Goal: Obtain resource: Download file/media

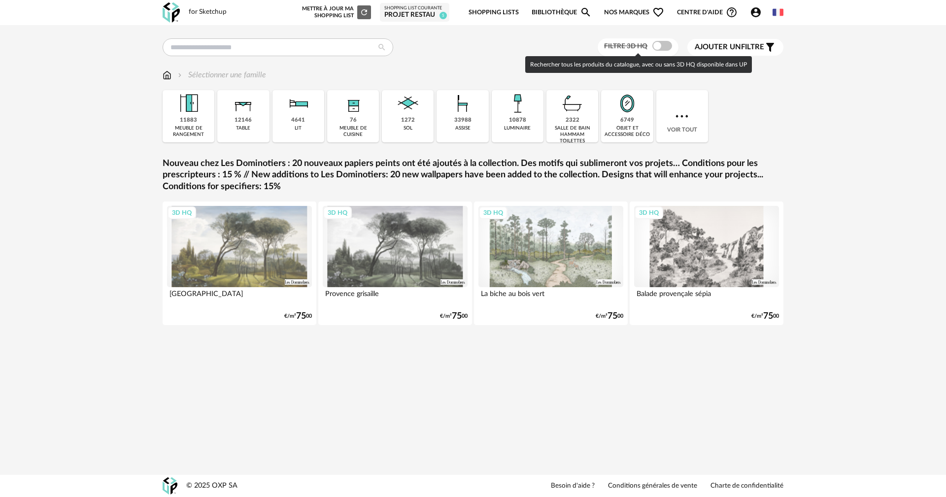
click at [663, 47] on span at bounding box center [662, 46] width 20 height 10
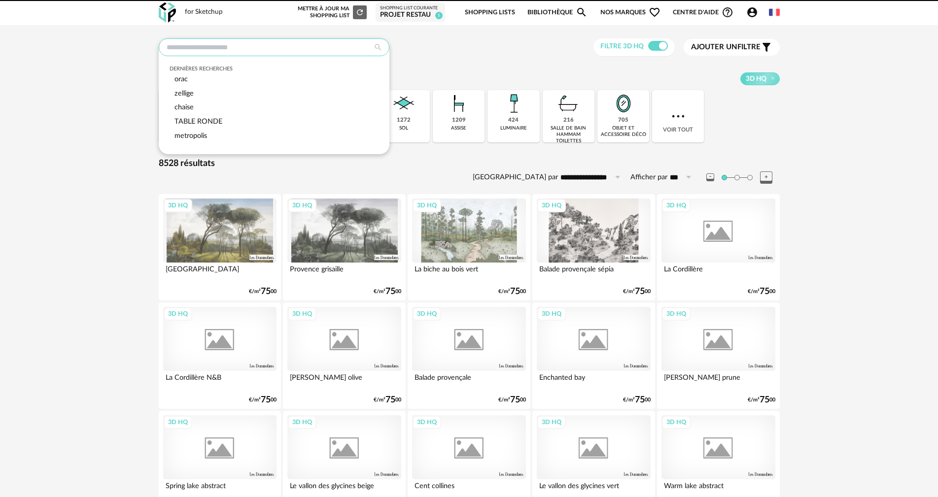
click at [317, 49] on input "text" at bounding box center [274, 47] width 231 height 18
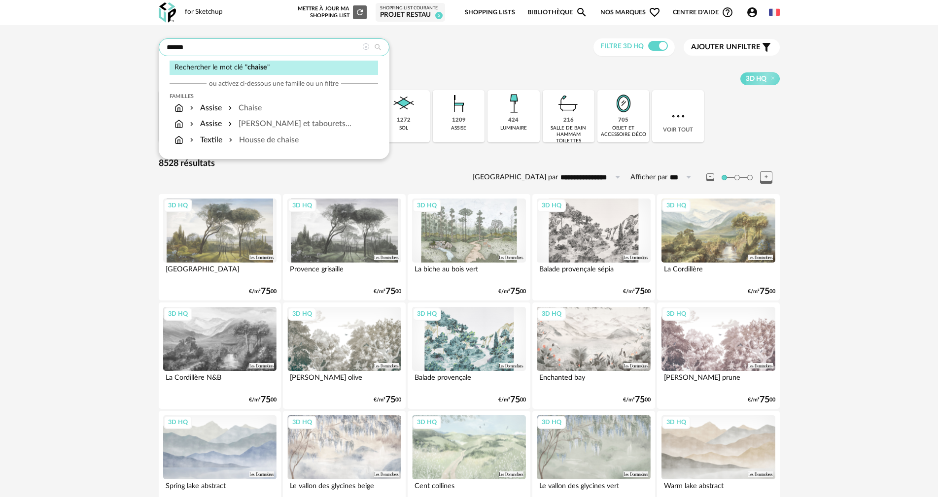
type input "******"
type input "**********"
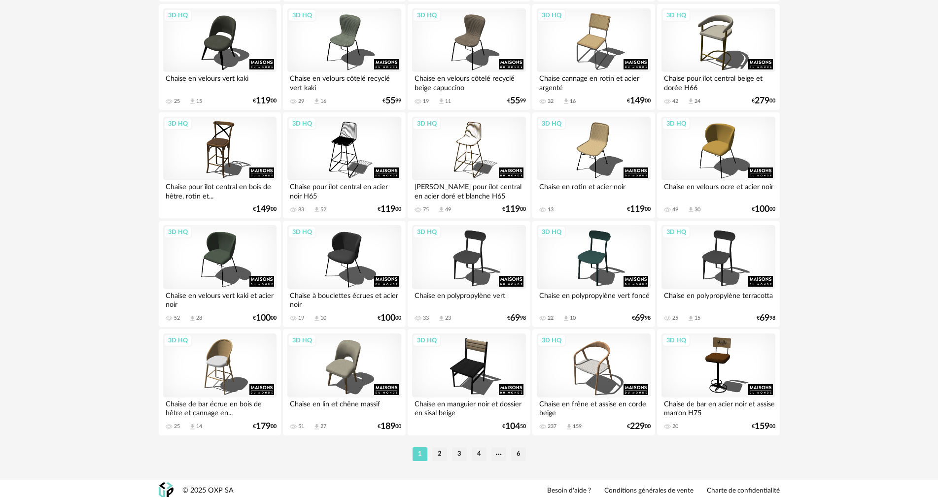
scroll to position [1878, 0]
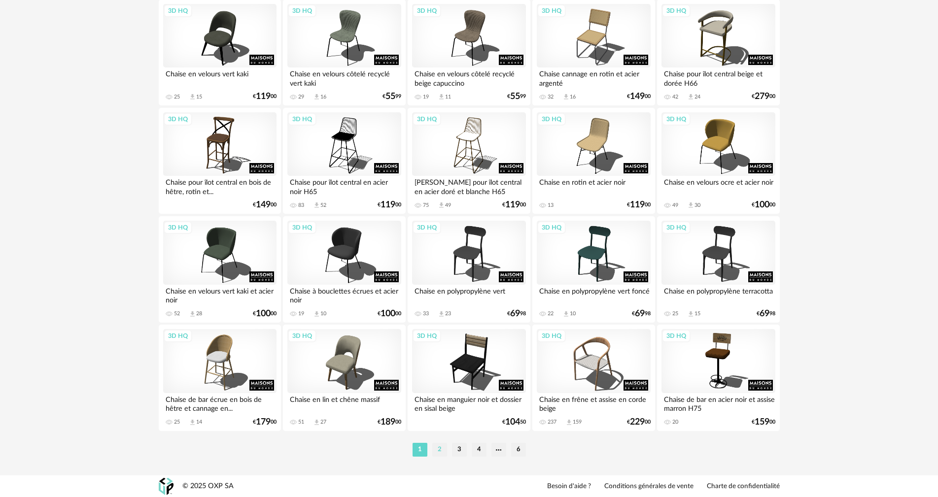
click at [442, 446] on li "2" at bounding box center [439, 450] width 15 height 14
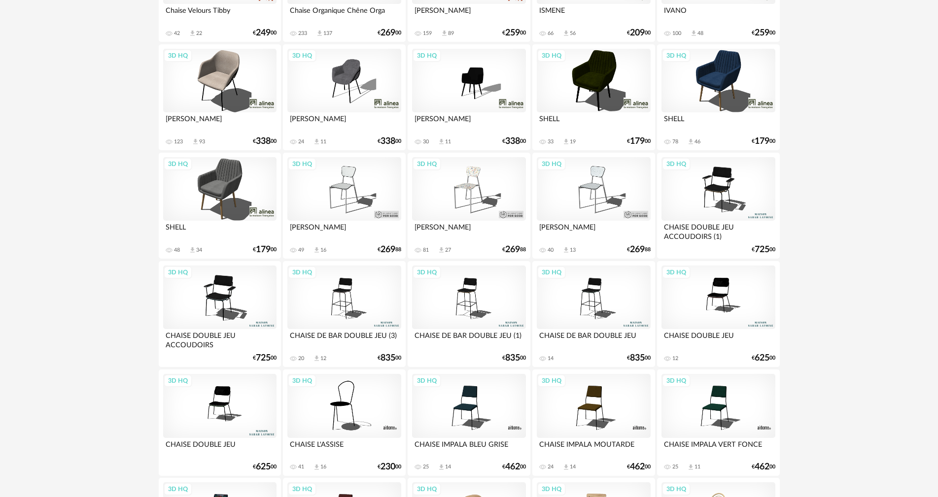
scroll to position [1878, 0]
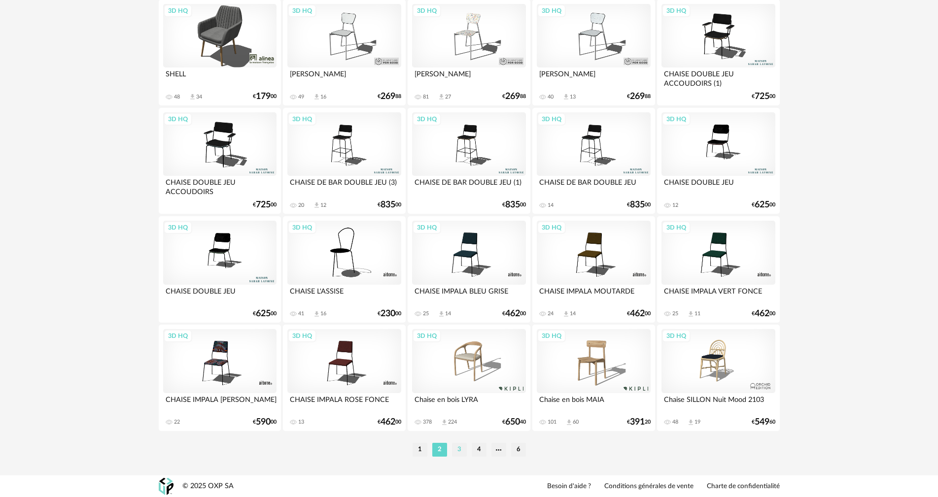
click at [460, 450] on li "3" at bounding box center [459, 450] width 15 height 14
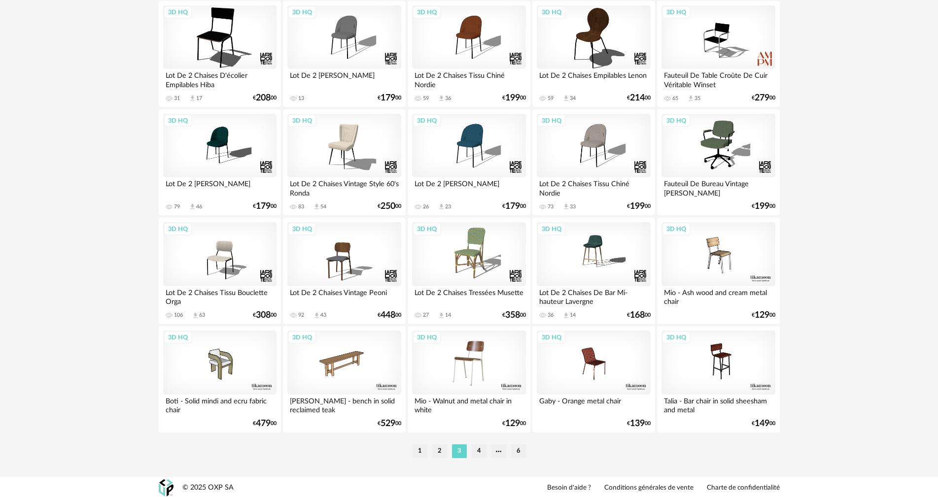
scroll to position [1878, 0]
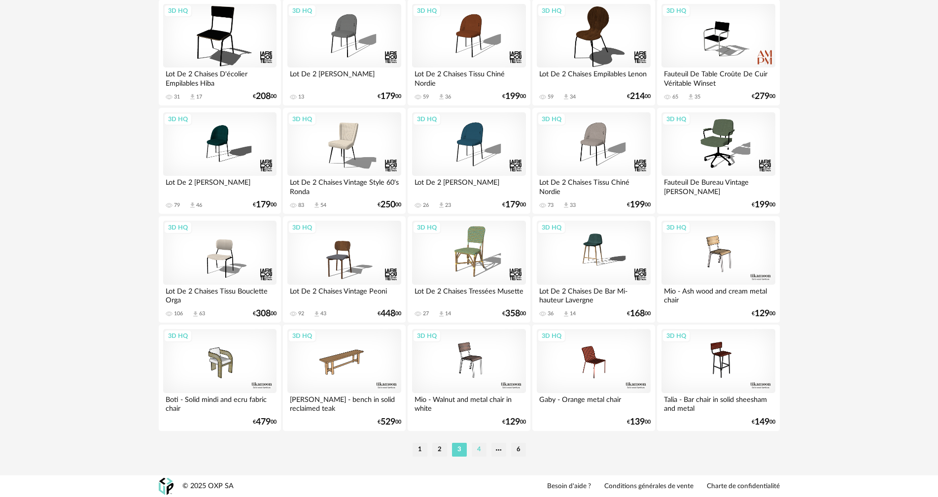
click at [476, 447] on li "4" at bounding box center [479, 450] width 15 height 14
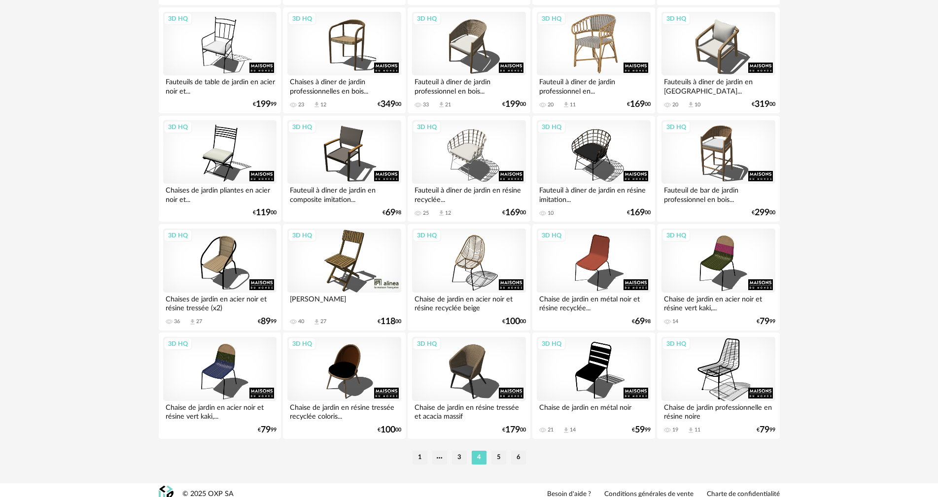
scroll to position [1878, 0]
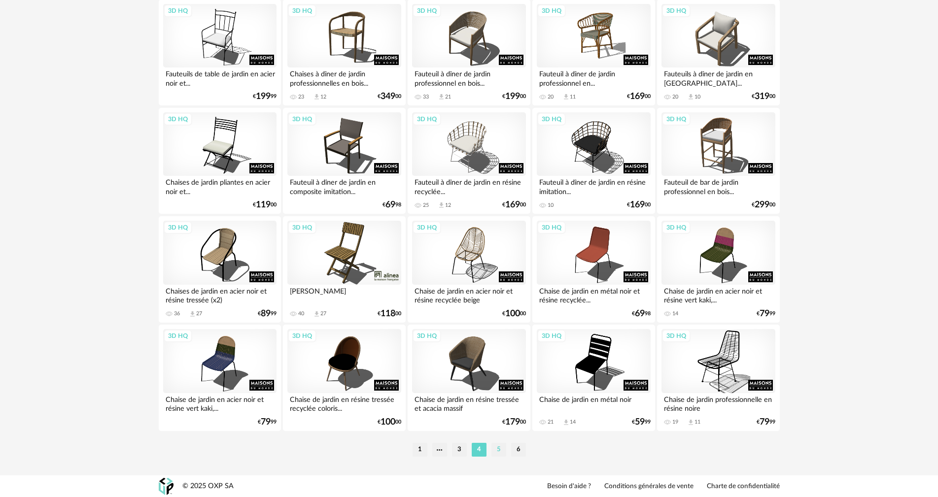
click at [499, 448] on li "5" at bounding box center [498, 450] width 15 height 14
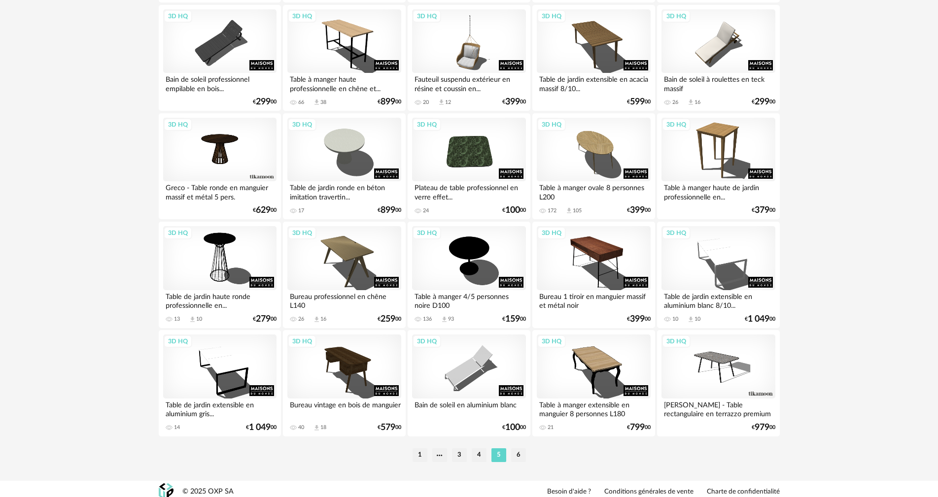
scroll to position [1878, 0]
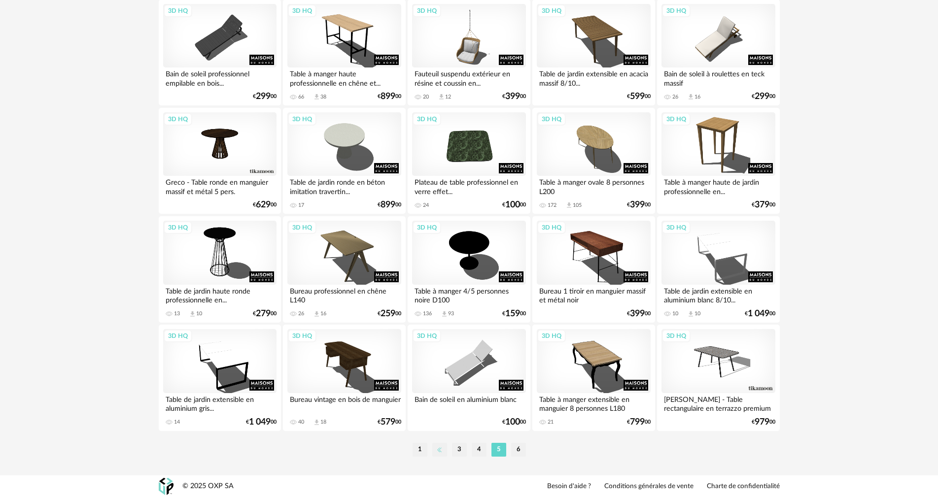
click at [442, 448] on li at bounding box center [439, 450] width 15 height 14
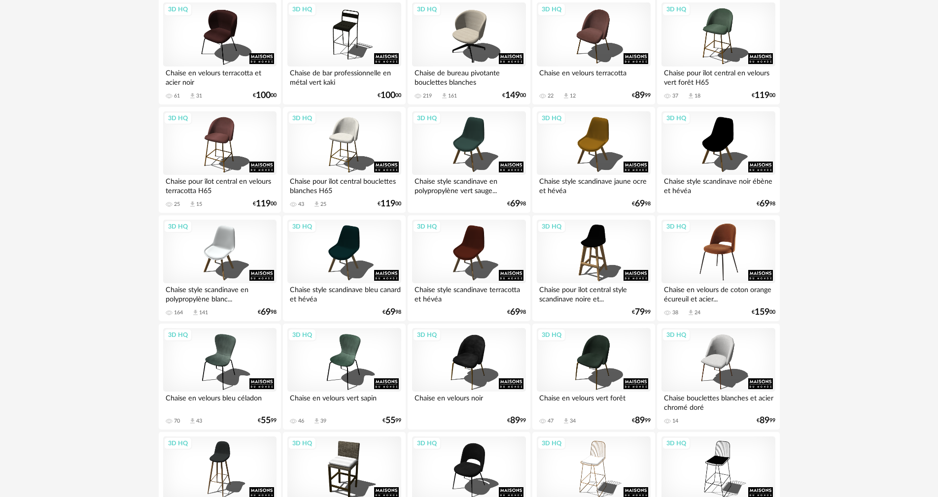
scroll to position [444, 0]
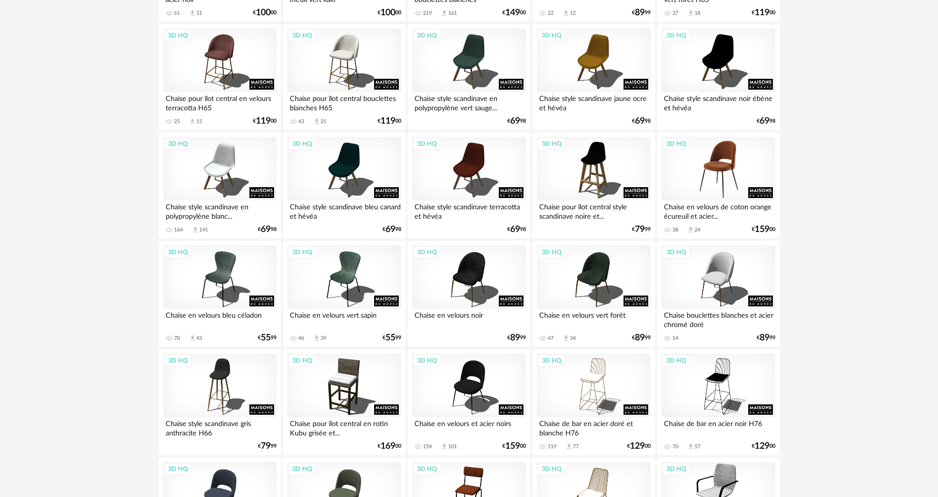
click at [728, 168] on div "3D HQ" at bounding box center [717, 169] width 113 height 64
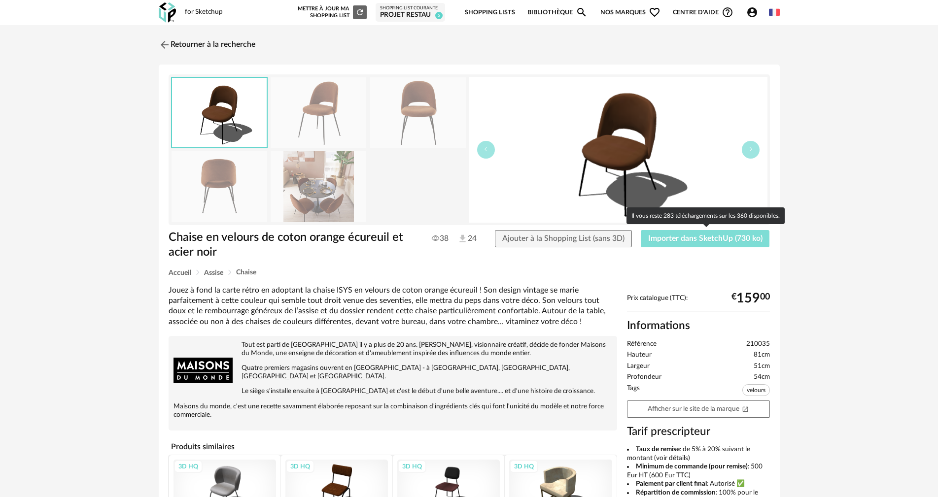
click at [702, 241] on span "Importer dans SketchUp (730 ko)" at bounding box center [705, 239] width 114 height 8
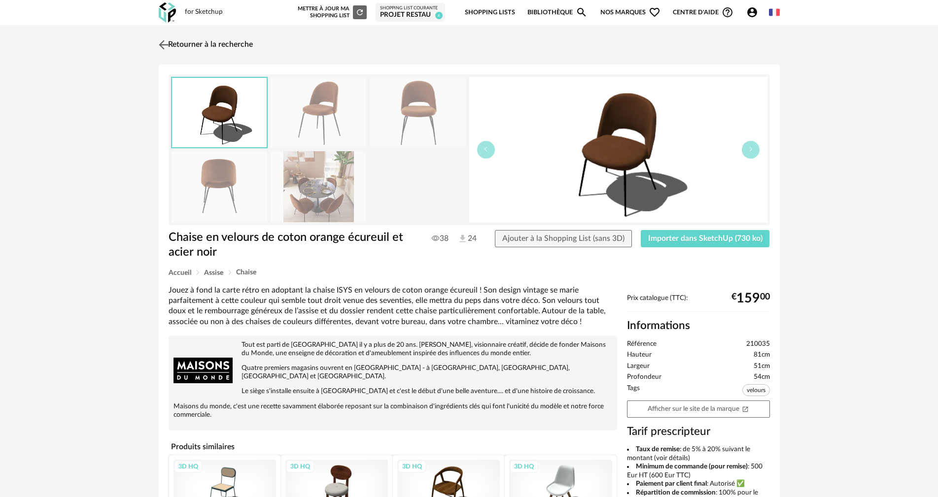
click at [190, 47] on link "Retourner à la recherche" at bounding box center [204, 45] width 97 height 22
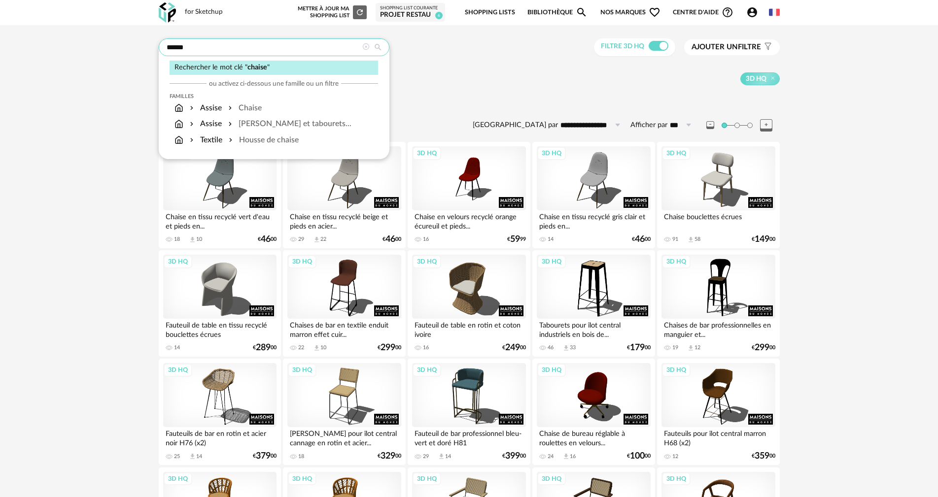
drag, startPoint x: 198, startPoint y: 50, endPoint x: 20, endPoint y: 41, distance: 178.2
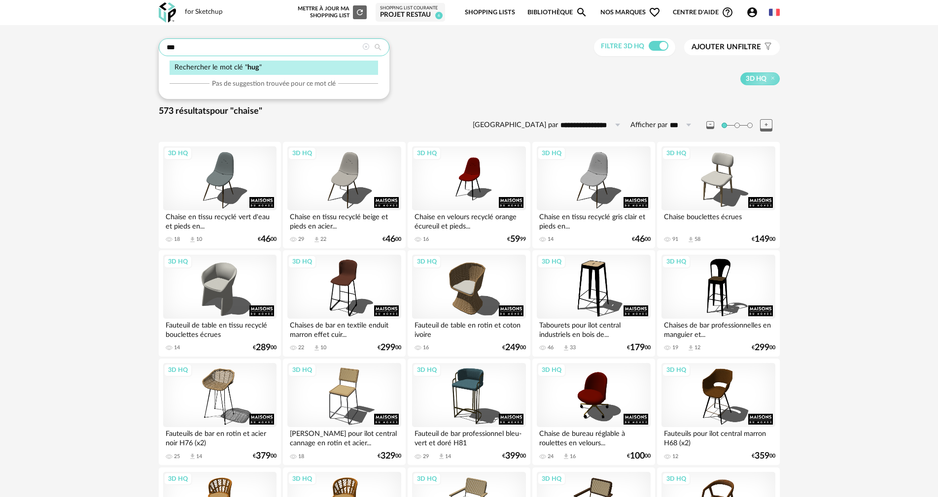
type input "***"
type input "**********"
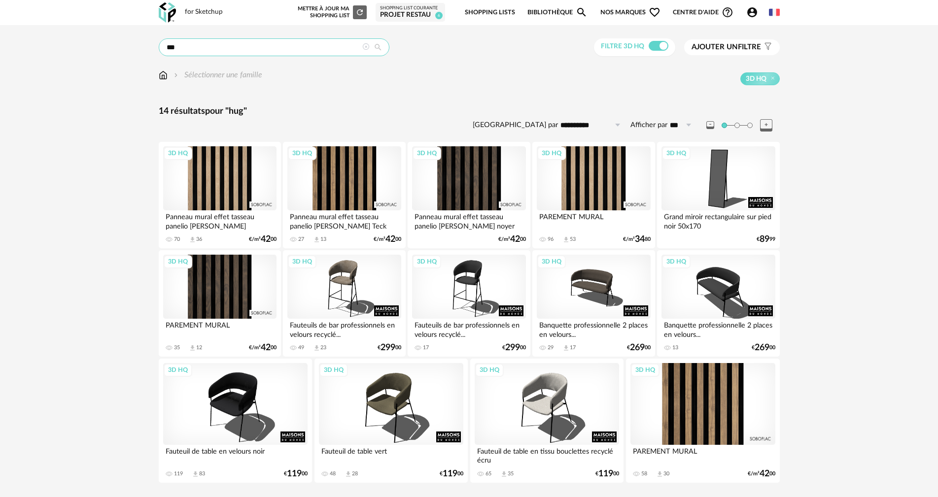
scroll to position [27, 0]
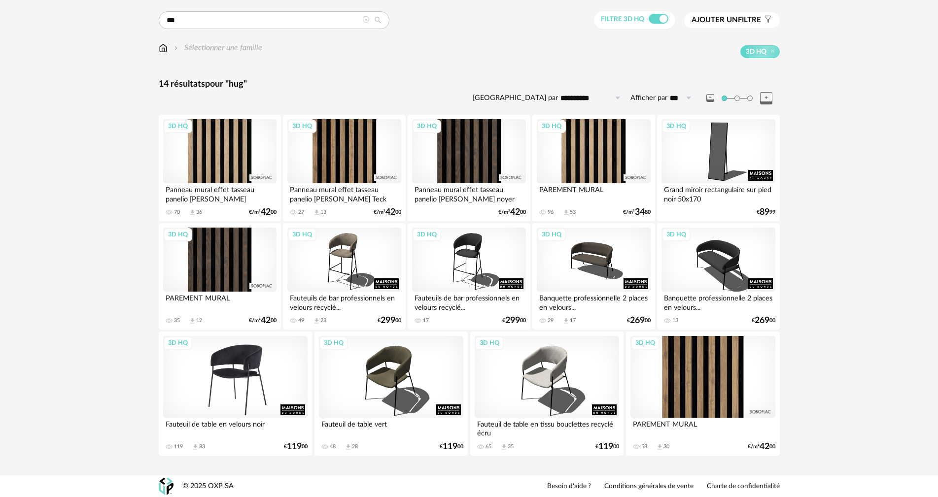
click at [238, 362] on div "3D HQ" at bounding box center [235, 376] width 145 height 81
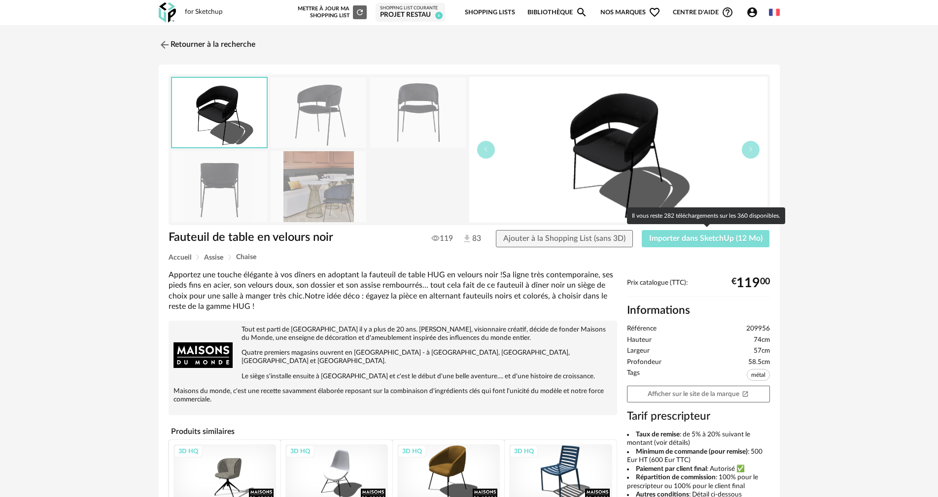
click at [734, 241] on span "Importer dans SketchUp (12 Mo)" at bounding box center [705, 239] width 113 height 8
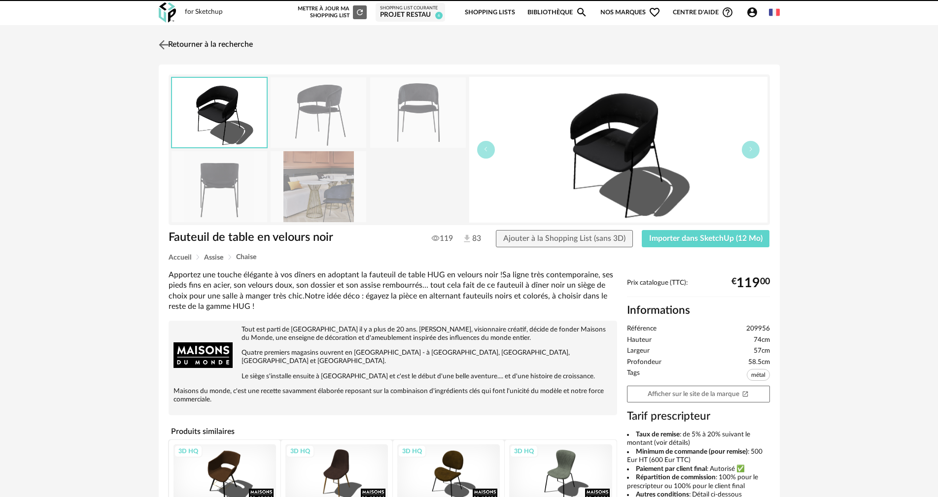
click at [232, 41] on link "Retourner à la recherche" at bounding box center [204, 45] width 97 height 22
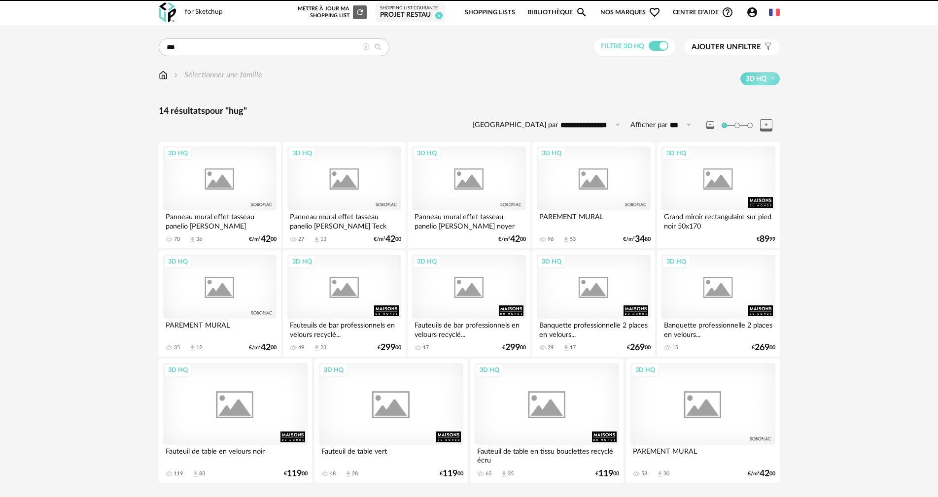
scroll to position [24, 0]
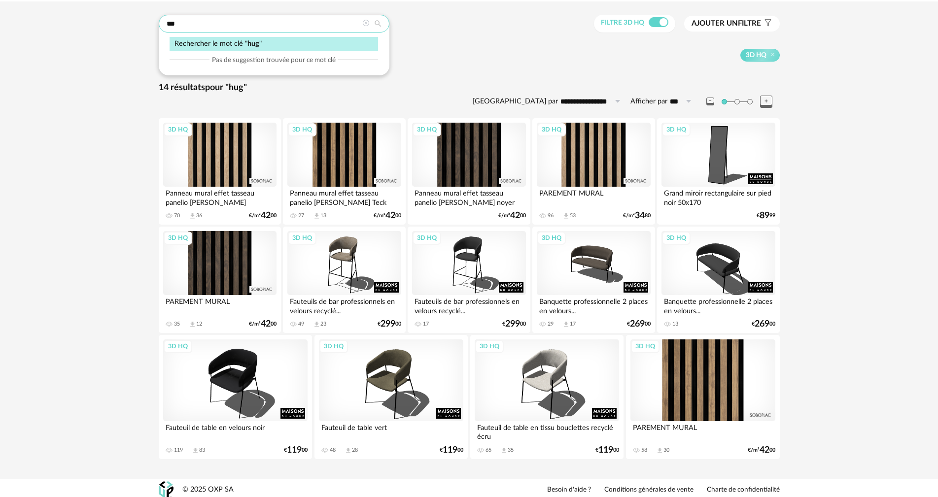
drag, startPoint x: 179, startPoint y: 24, endPoint x: 74, endPoint y: 20, distance: 104.6
click at [75, 20] on div "**********" at bounding box center [469, 240] width 938 height 478
type input "***"
type input "**********"
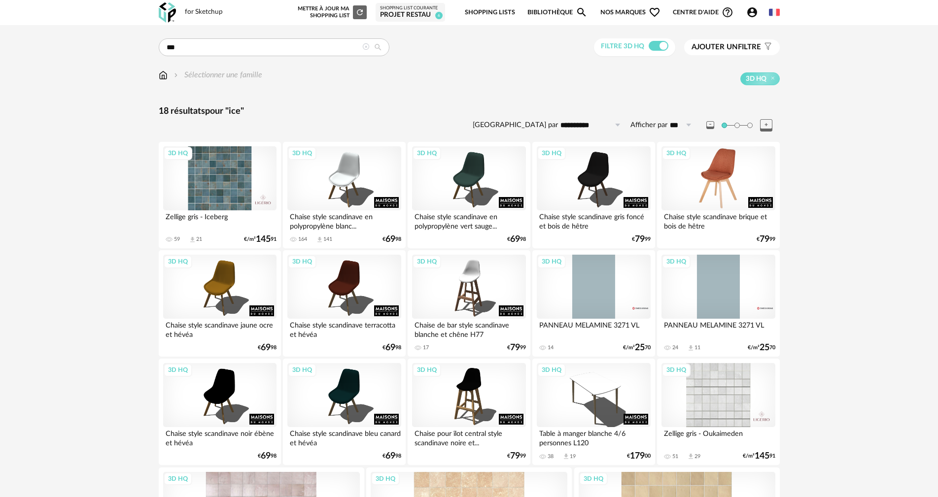
click at [708, 177] on div "3D HQ" at bounding box center [717, 178] width 113 height 64
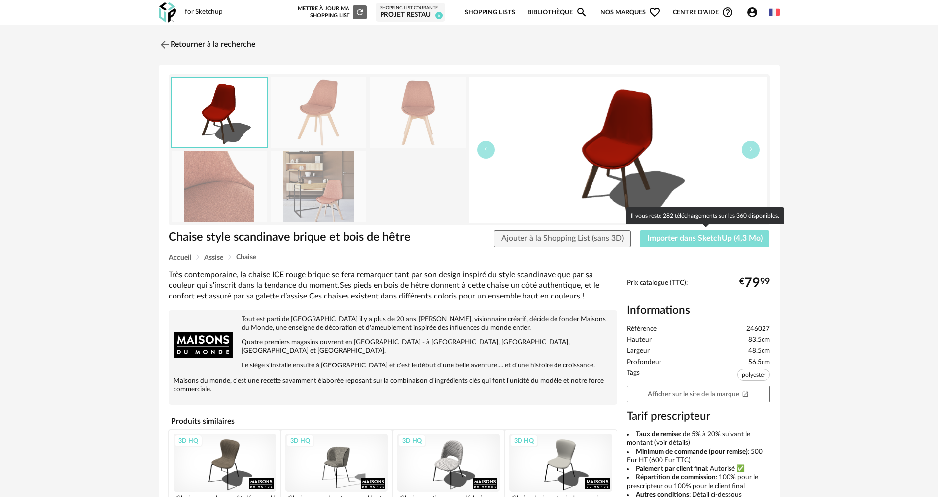
click at [649, 240] on span "Importer dans SketchUp (4,3 Mo)" at bounding box center [704, 239] width 115 height 8
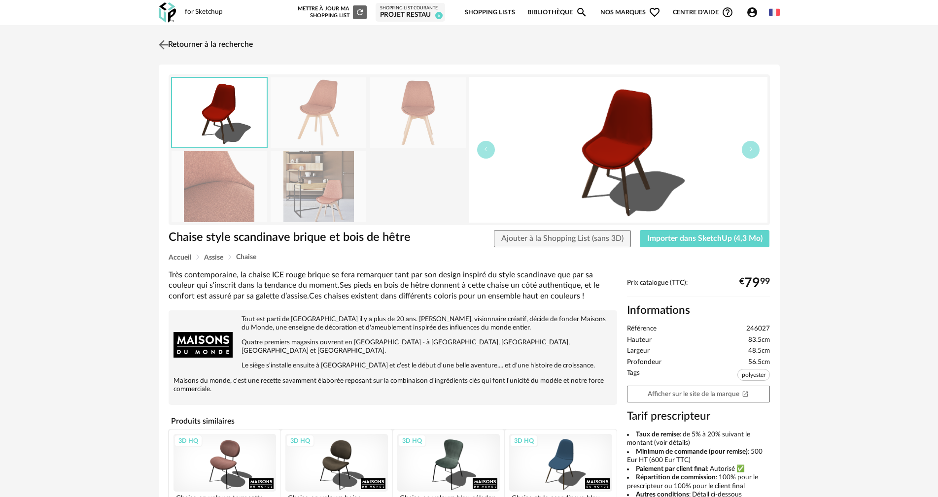
click at [213, 44] on link "Retourner à la recherche" at bounding box center [204, 45] width 97 height 22
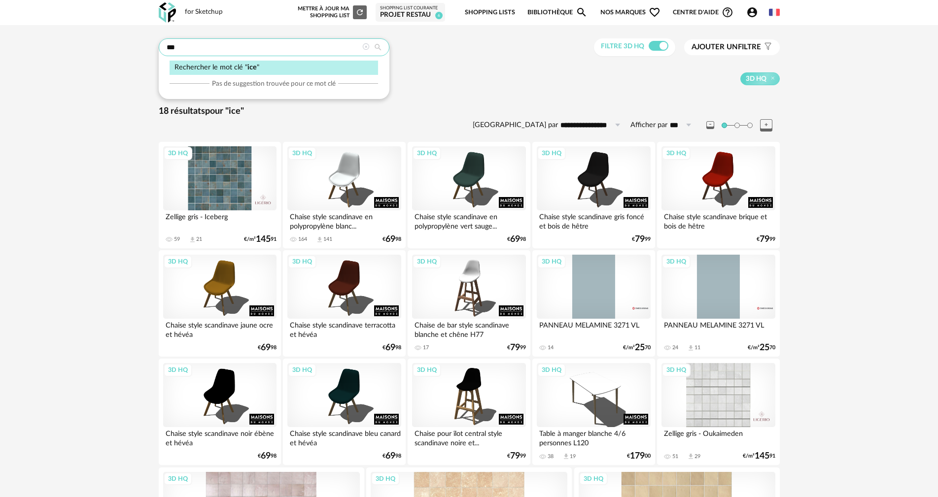
drag, startPoint x: 200, startPoint y: 50, endPoint x: 72, endPoint y: 53, distance: 127.7
click at [79, 53] on div "**********" at bounding box center [469, 333] width 938 height 616
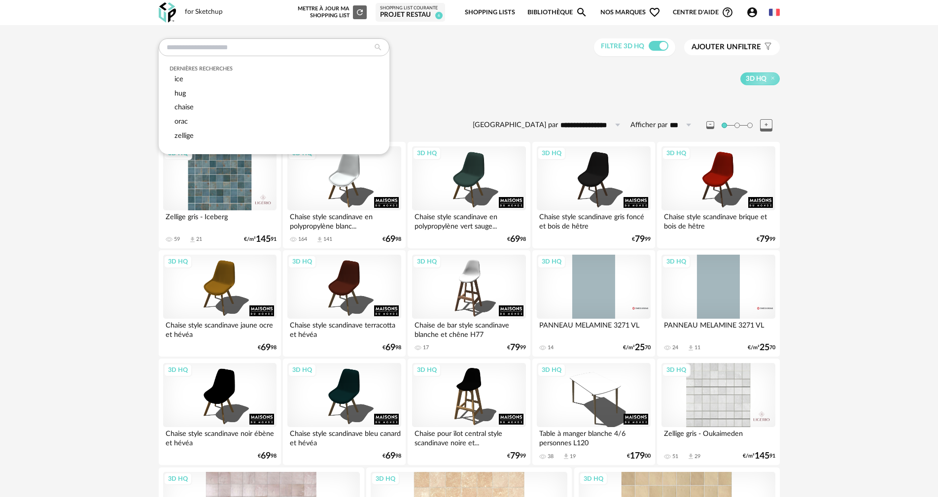
click at [533, 83] on div "3D HQ" at bounding box center [520, 78] width 517 height 13
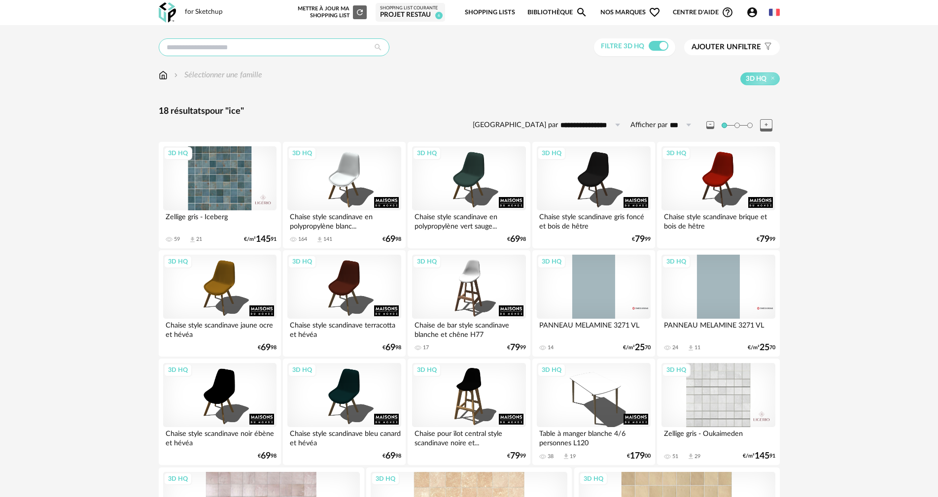
click at [278, 46] on input "text" at bounding box center [274, 47] width 231 height 18
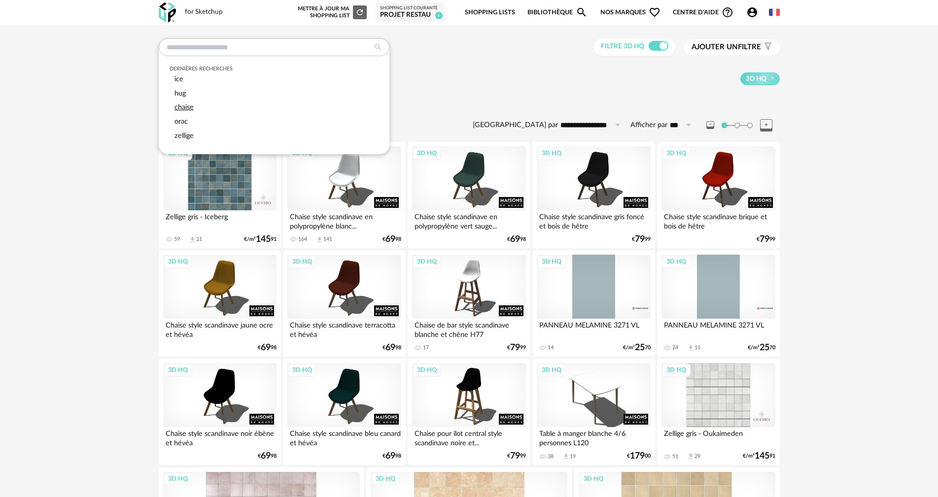
click at [198, 109] on div "chaise" at bounding box center [274, 108] width 208 height 14
type input "******"
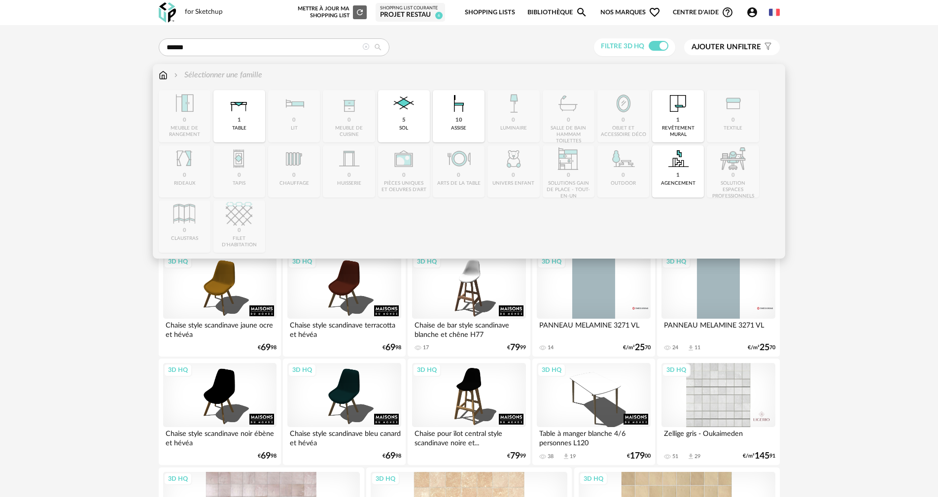
click at [163, 77] on img at bounding box center [163, 74] width 9 height 11
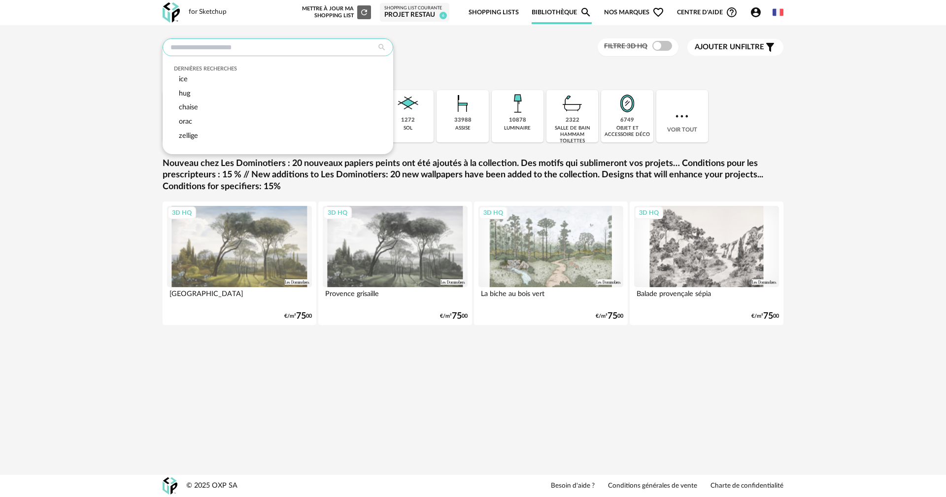
click at [263, 45] on input "text" at bounding box center [278, 47] width 231 height 18
click at [198, 107] on span "chaise" at bounding box center [188, 106] width 19 height 7
type input "******"
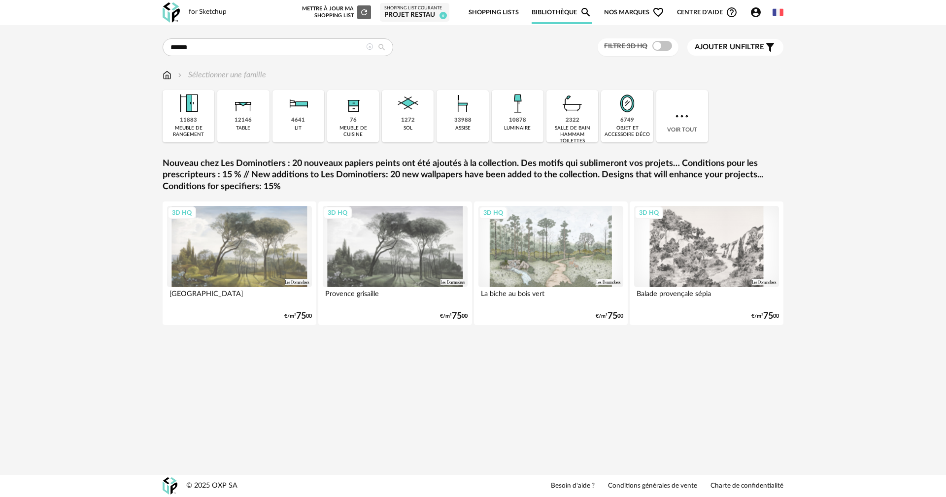
click at [384, 46] on icon at bounding box center [382, 47] width 18 height 9
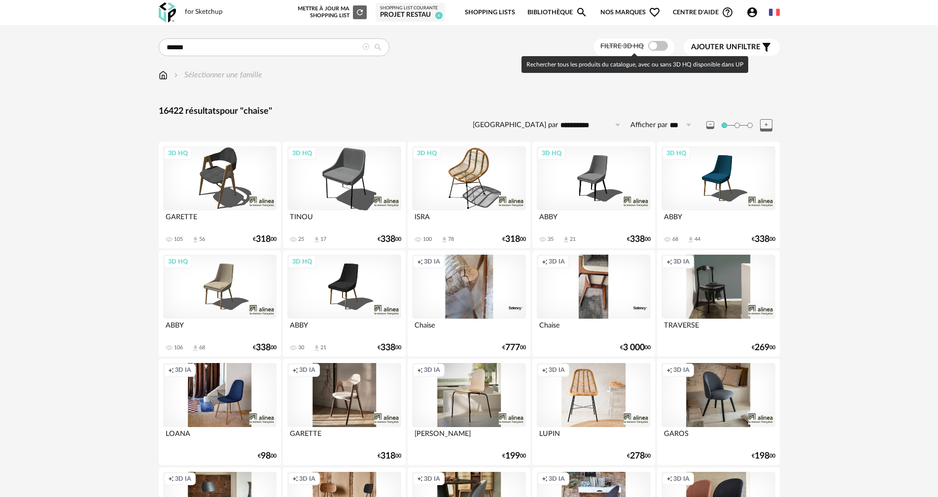
click at [662, 47] on span at bounding box center [658, 46] width 20 height 10
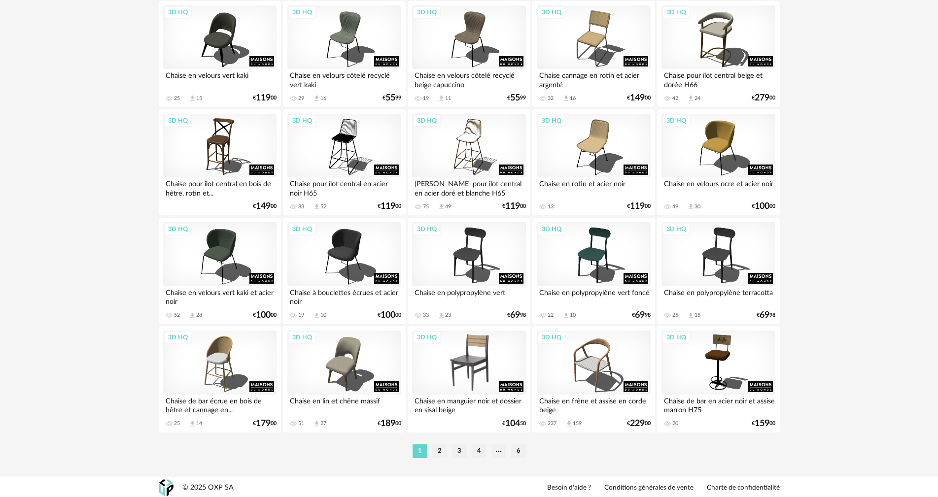
scroll to position [1878, 0]
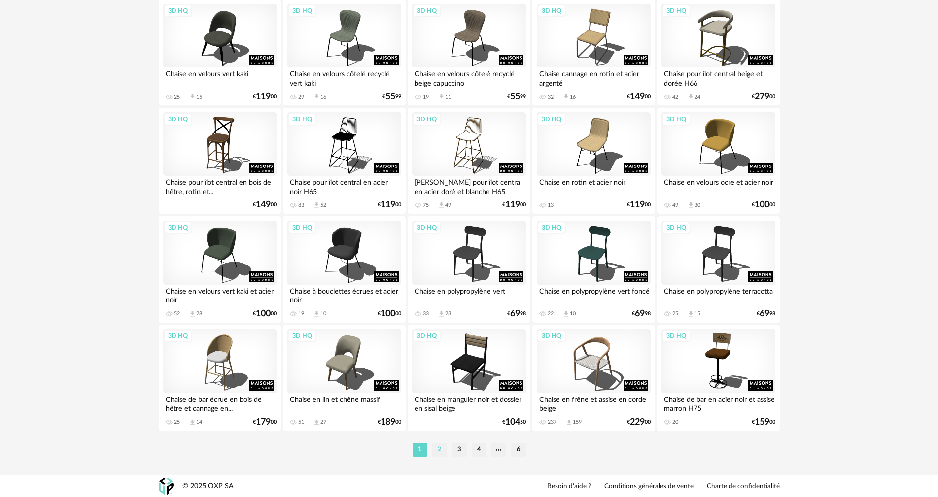
click at [439, 447] on li "2" at bounding box center [439, 450] width 15 height 14
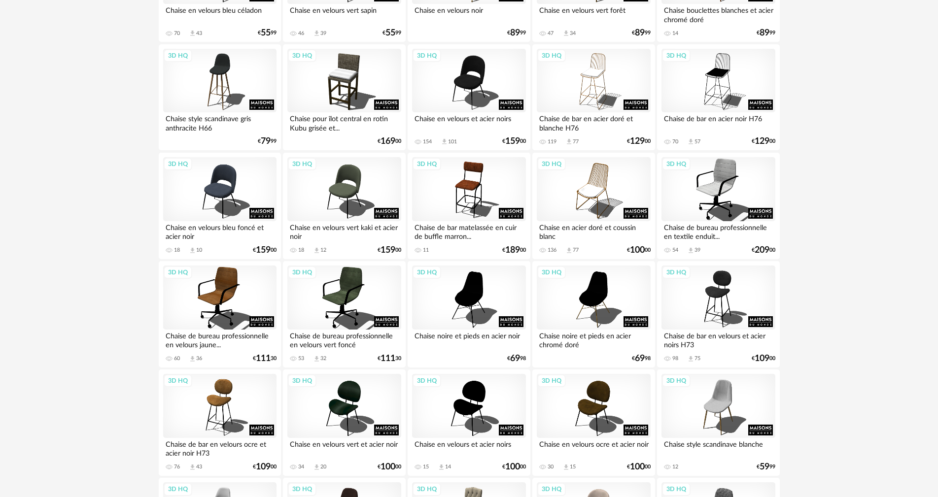
scroll to position [887, 0]
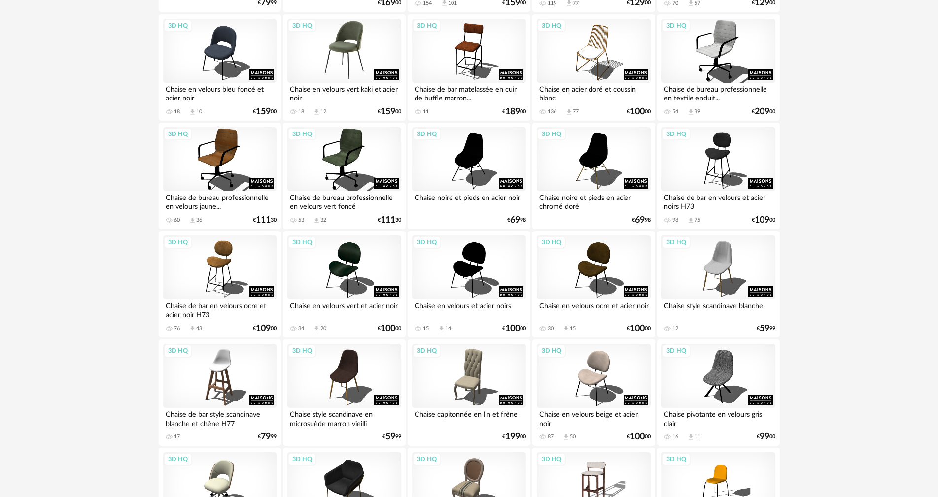
click at [347, 52] on div "3D HQ" at bounding box center [343, 51] width 113 height 64
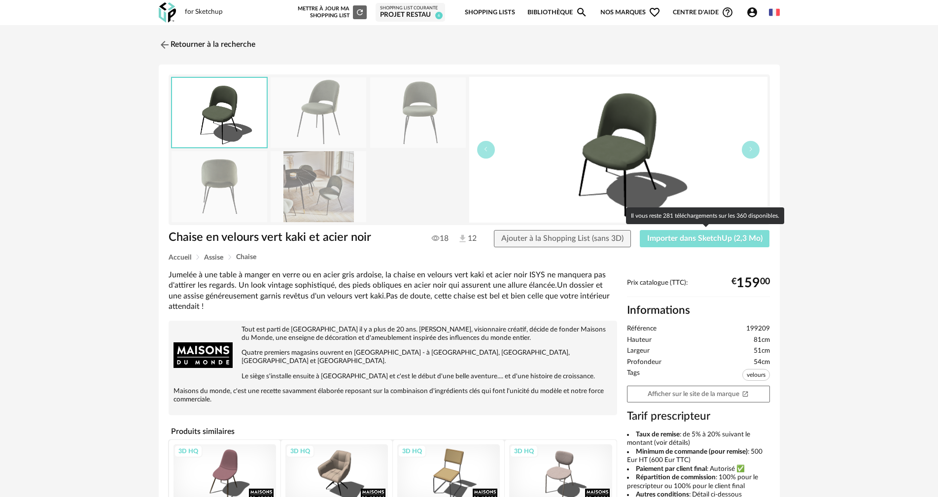
click at [650, 239] on span "Importer dans SketchUp (2,3 Mo)" at bounding box center [704, 239] width 115 height 8
click at [691, 239] on span "Importer dans SketchUp (2,3 Mo)" at bounding box center [704, 239] width 115 height 8
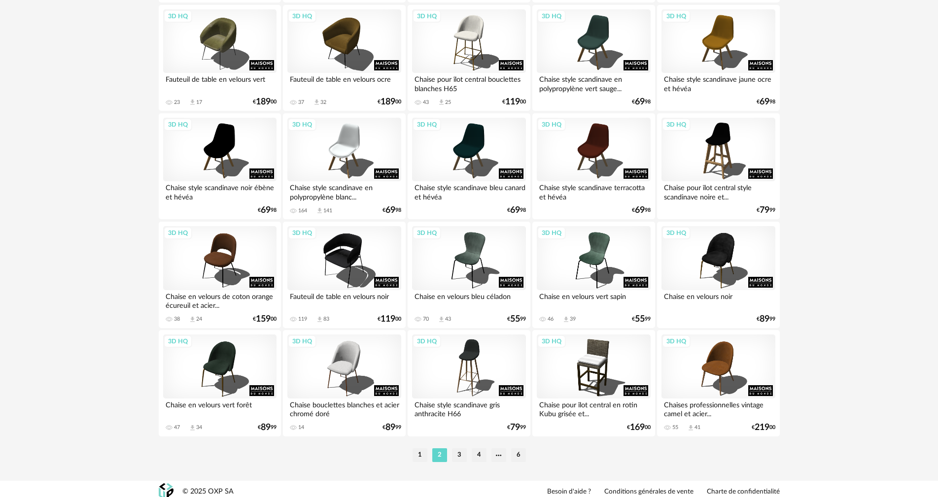
scroll to position [1878, 0]
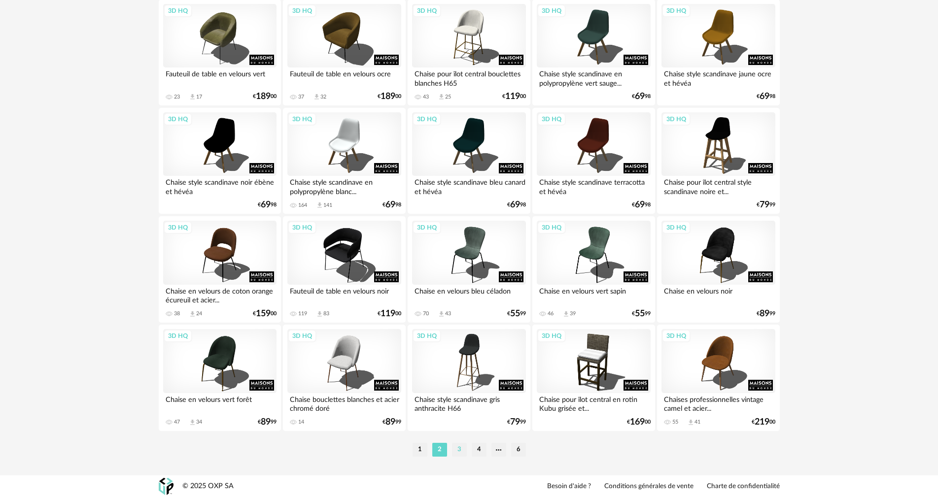
click at [460, 449] on li "3" at bounding box center [459, 450] width 15 height 14
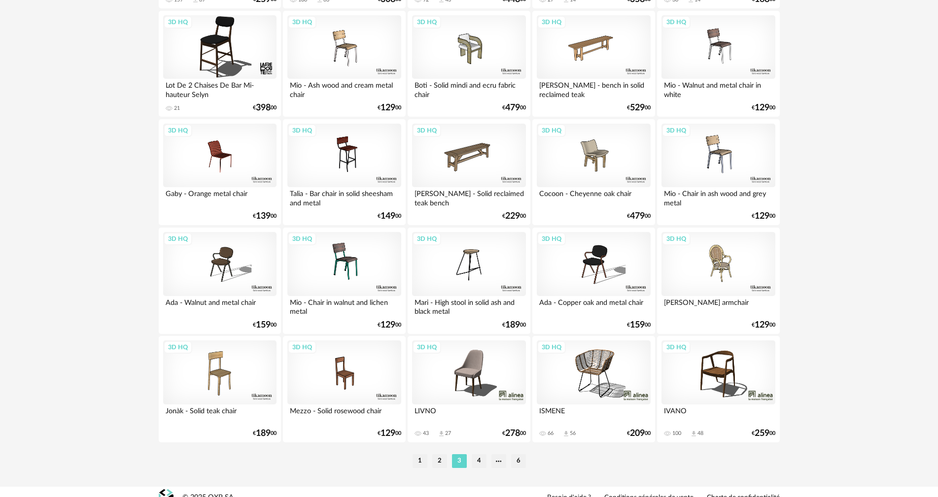
scroll to position [1878, 0]
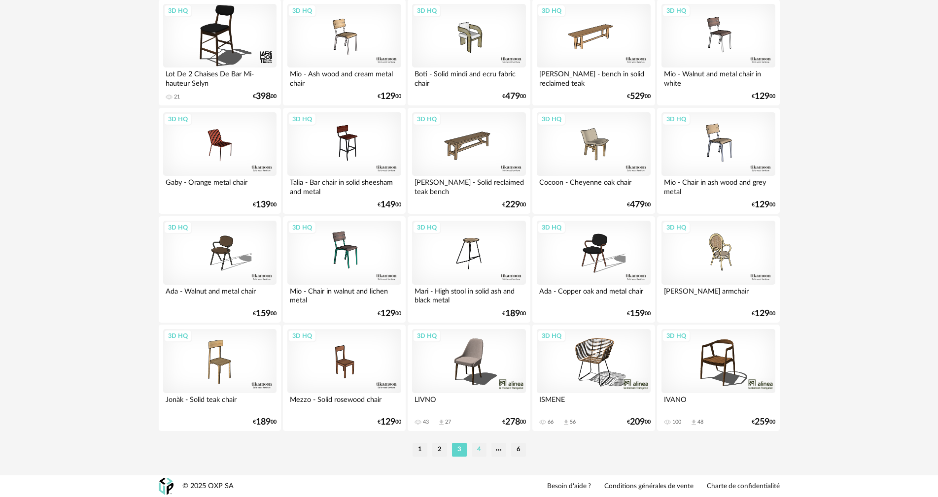
click at [478, 449] on li "4" at bounding box center [479, 450] width 15 height 14
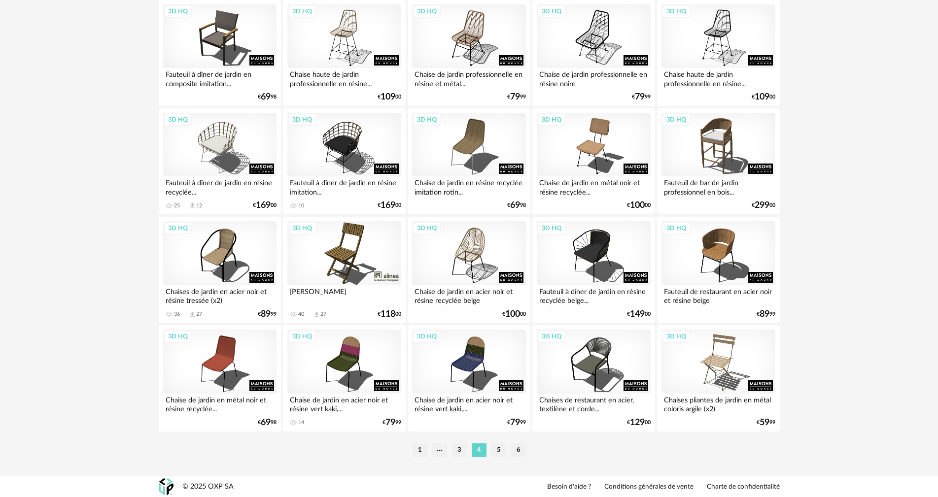
scroll to position [1878, 0]
click at [725, 258] on div "3D HQ" at bounding box center [717, 253] width 113 height 64
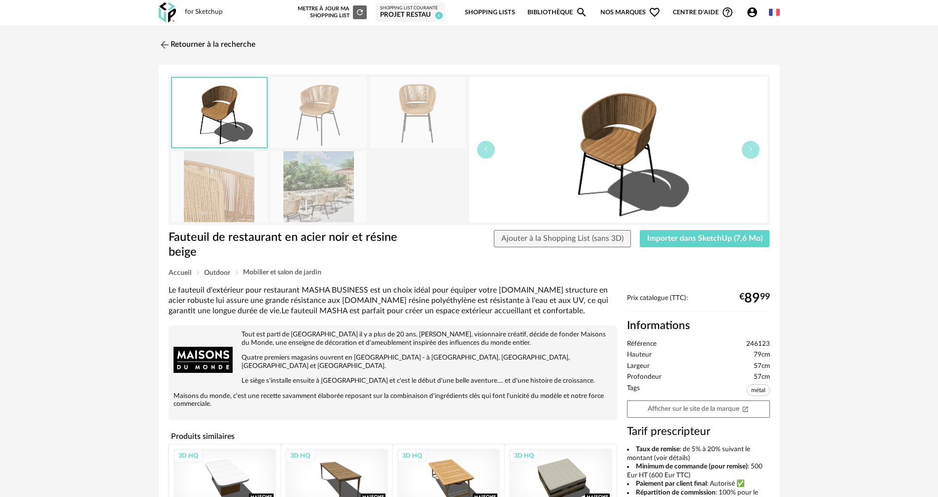
click at [212, 199] on img at bounding box center [220, 186] width 96 height 70
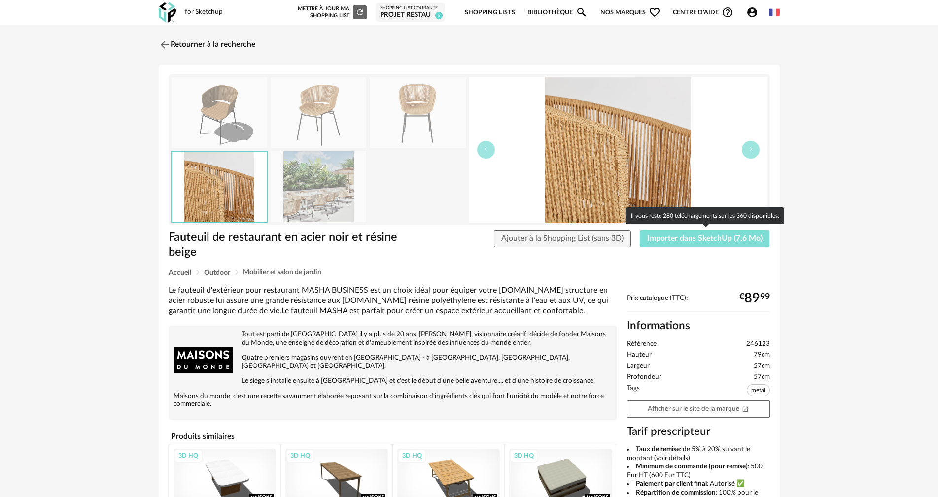
click at [676, 242] on button "Importer dans SketchUp (7,6 Mo)" at bounding box center [705, 239] width 130 height 18
